Goal: Check status: Check status

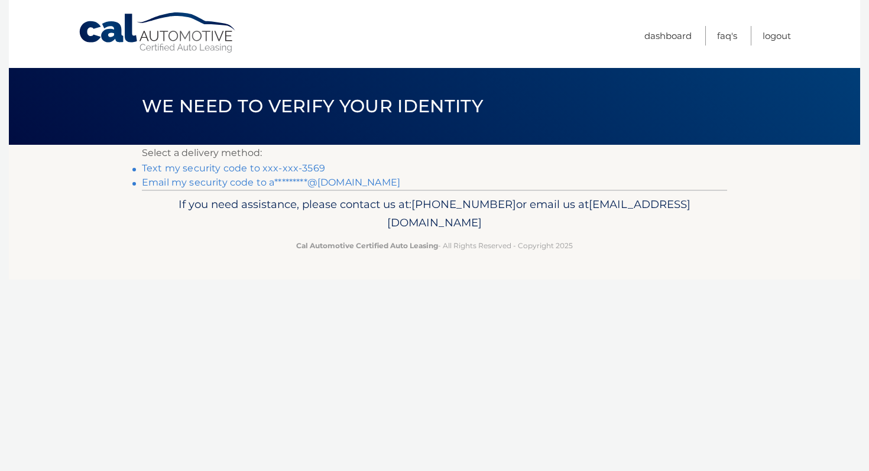
click at [196, 170] on link "Text my security code to xxx-xxx-3569" at bounding box center [233, 168] width 183 height 11
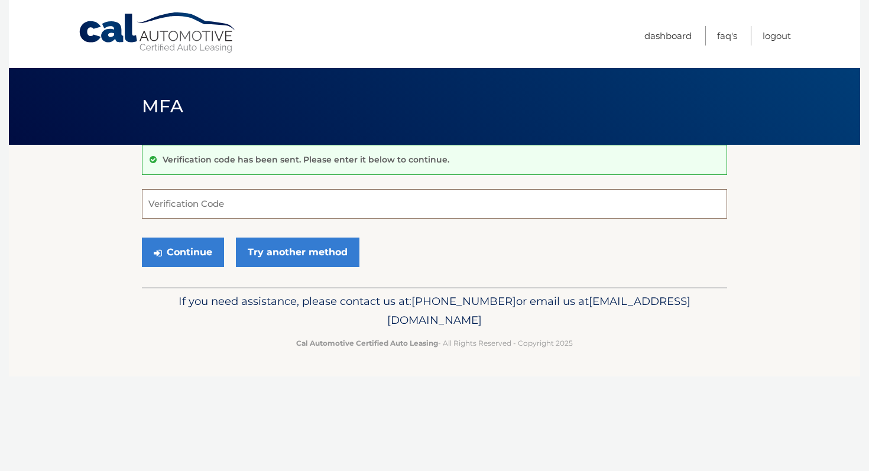
click at [196, 200] on input "Verification Code" at bounding box center [435, 204] width 586 height 30
type input "695842"
click at [196, 256] on button "Continue" at bounding box center [183, 253] width 82 height 30
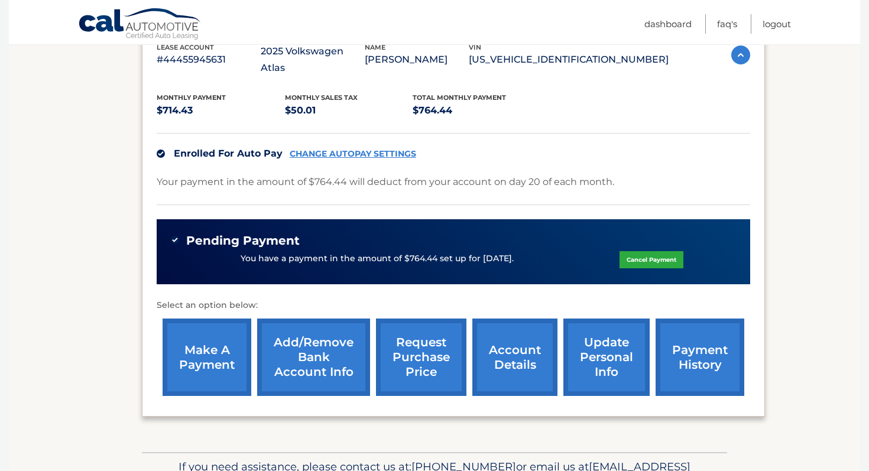
scroll to position [225, 0]
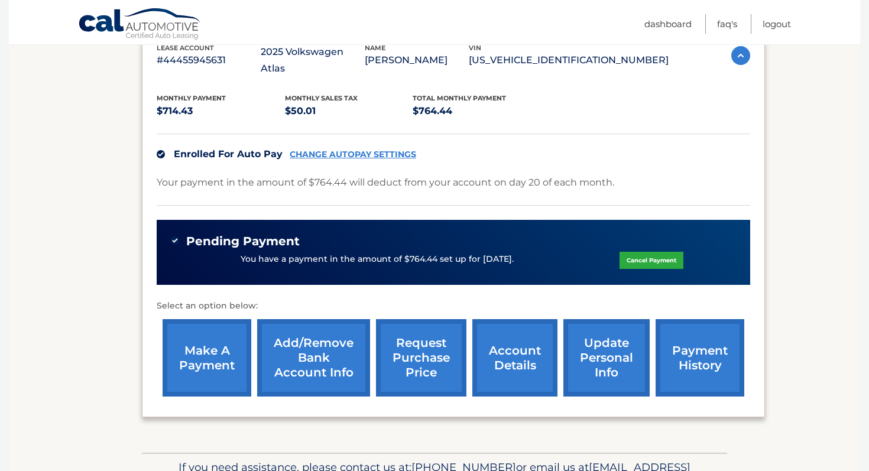
click at [716, 345] on link "payment history" at bounding box center [700, 357] width 89 height 77
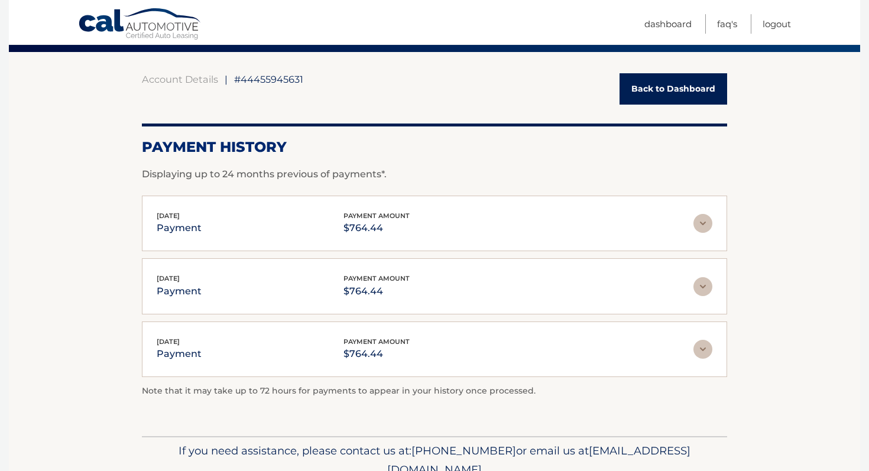
scroll to position [97, 0]
